Goal: Task Accomplishment & Management: Manage account settings

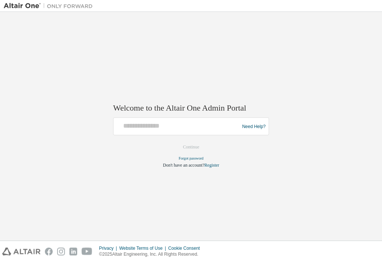
click at [133, 130] on div at bounding box center [177, 126] width 122 height 14
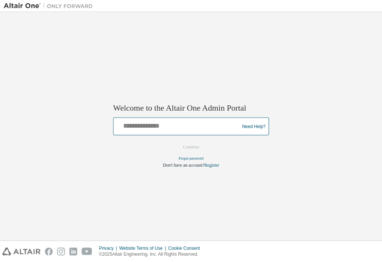
click at [133, 122] on input "text" at bounding box center [177, 124] width 122 height 11
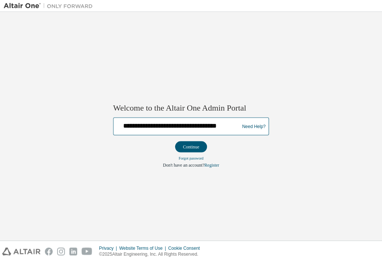
scroll to position [0, 10]
type input "**********"
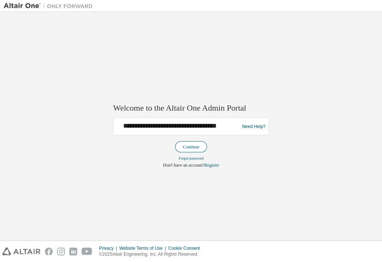
scroll to position [0, 0]
click at [188, 146] on button "Continue" at bounding box center [191, 146] width 32 height 11
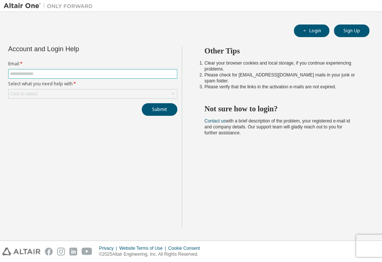
click at [107, 72] on input "text" at bounding box center [92, 74] width 165 height 6
type input "**********"
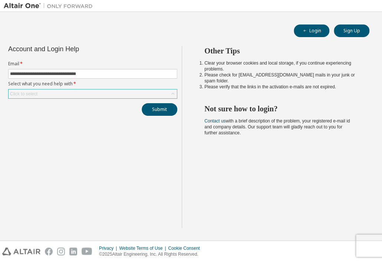
click at [97, 95] on div "Click to select" at bounding box center [93, 93] width 168 height 9
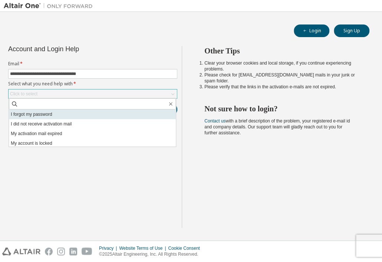
click at [70, 116] on li "I forgot my password" at bounding box center [92, 114] width 167 height 10
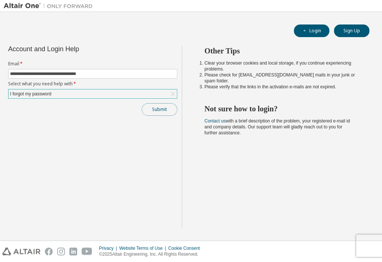
click at [158, 112] on button "Submit" at bounding box center [160, 109] width 36 height 13
click at [315, 29] on button "Login" at bounding box center [312, 30] width 36 height 13
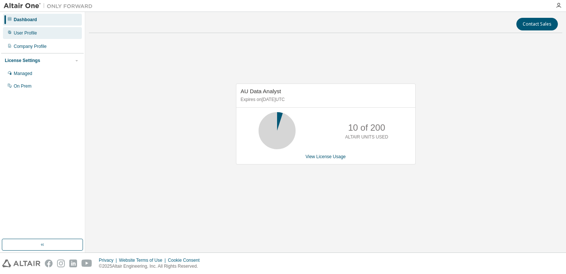
click at [33, 32] on div "User Profile" at bounding box center [25, 33] width 23 height 6
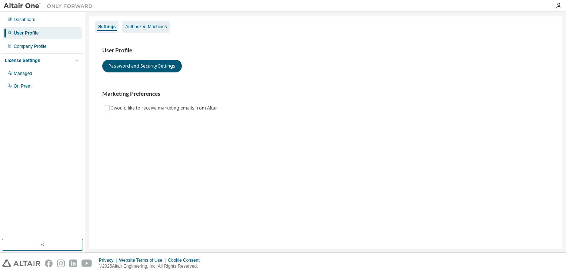
click at [145, 27] on div "Authorized Machines" at bounding box center [146, 27] width 42 height 6
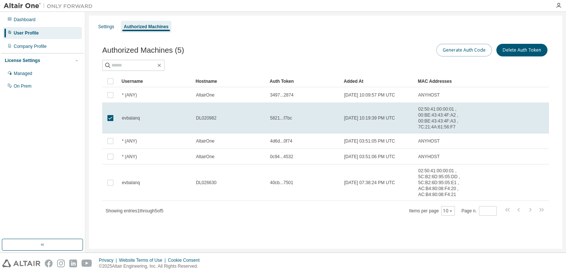
click at [477, 50] on button "Generate Auth Code" at bounding box center [465, 50] width 56 height 13
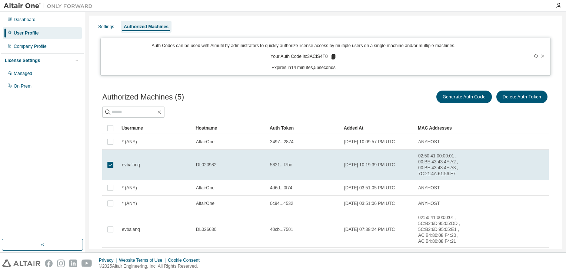
click at [331, 57] on icon at bounding box center [333, 56] width 4 height 5
